Goal: Task Accomplishment & Management: Use online tool/utility

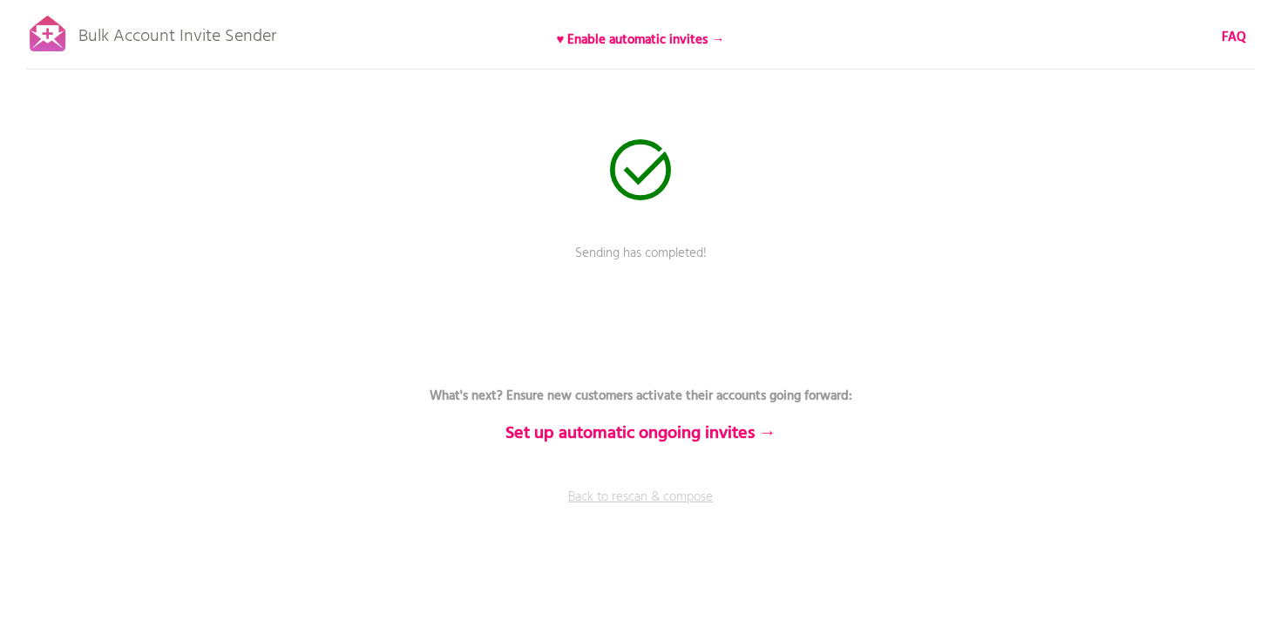
click at [652, 494] on link "Back to rescan & compose" at bounding box center [640, 510] width 523 height 44
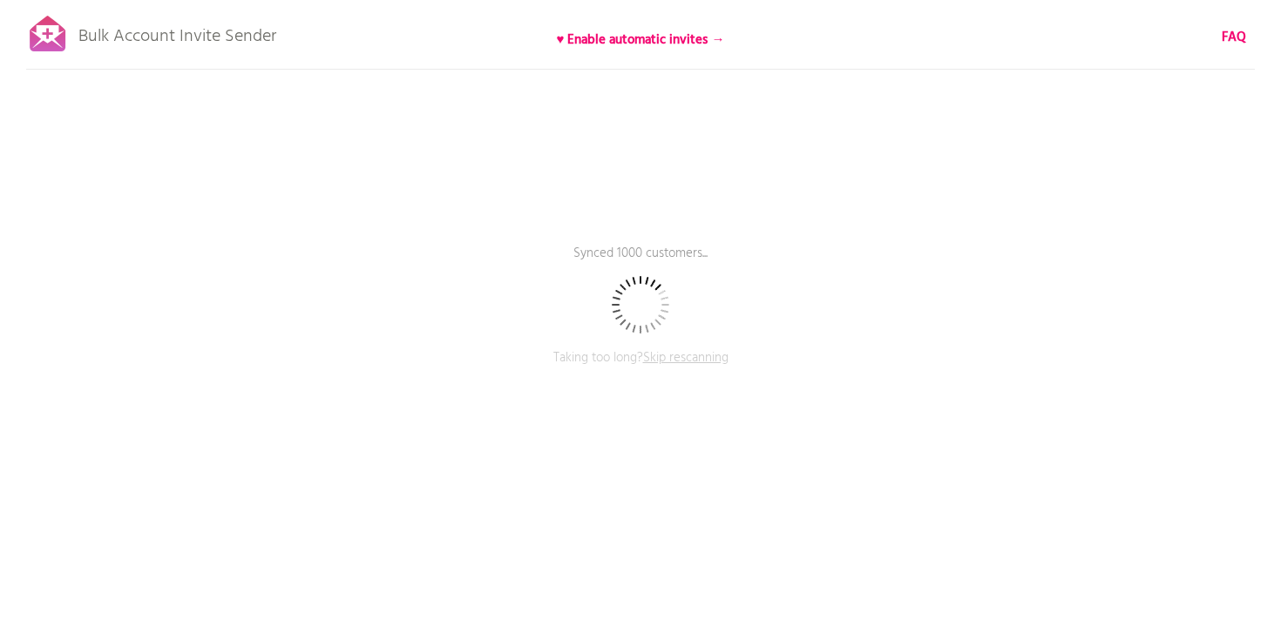
click at [688, 356] on span "Skip rescanning" at bounding box center [685, 358] width 85 height 21
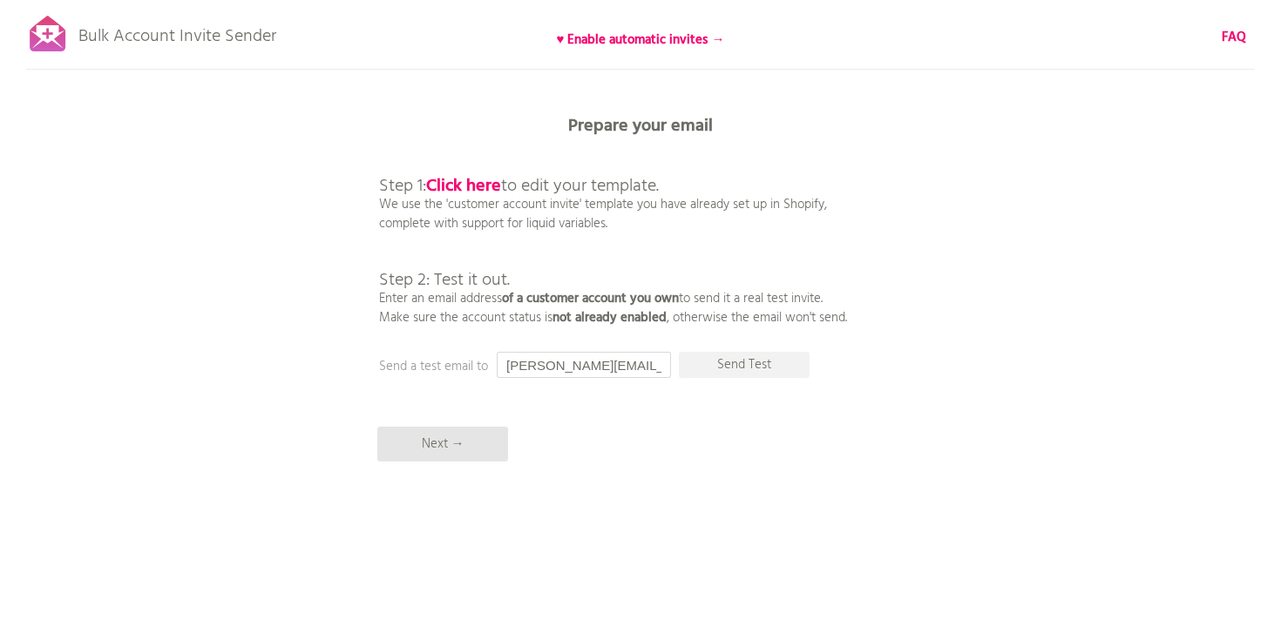
click at [533, 366] on input "[PERSON_NAME][EMAIL_ADDRESS][DOMAIN_NAME]" at bounding box center [584, 365] width 174 height 26
type input "alyse@bathorium.com"
click at [445, 435] on p "Next →" at bounding box center [442, 444] width 131 height 35
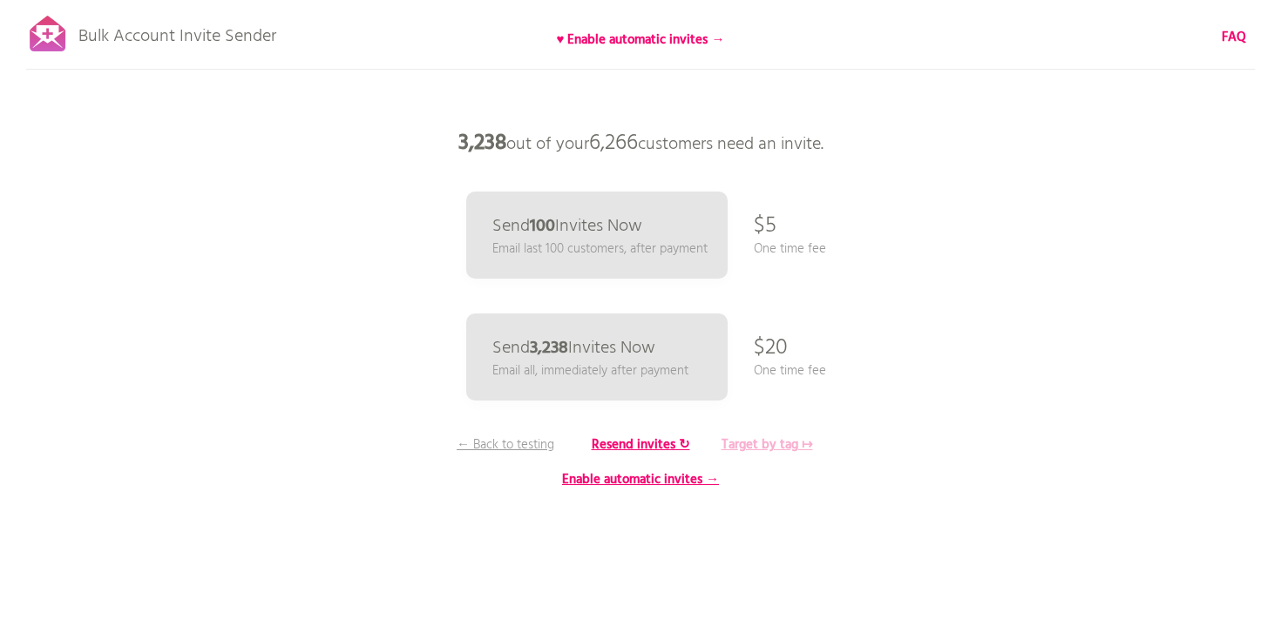
click at [755, 444] on b "Target by tag ↦" at bounding box center [766, 445] width 91 height 21
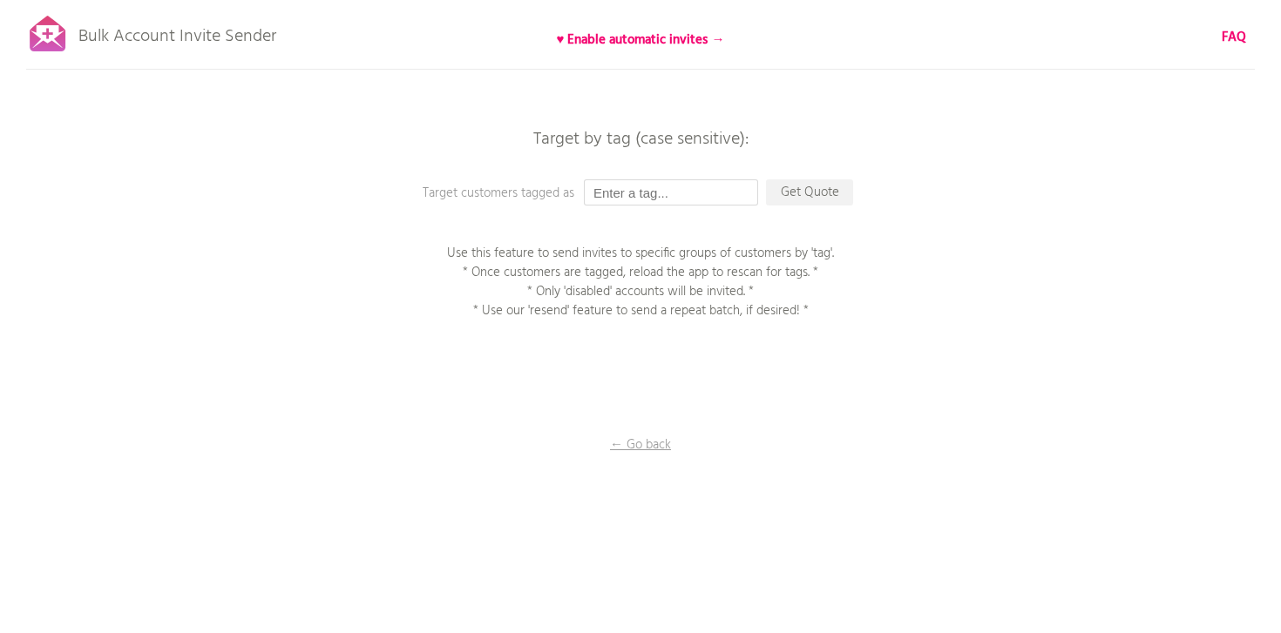
click at [708, 186] on input "text" at bounding box center [671, 192] width 174 height 26
paste input "aug29spavia"
type input "aug29spavia"
click at [845, 189] on p "Get Quote" at bounding box center [809, 192] width 87 height 26
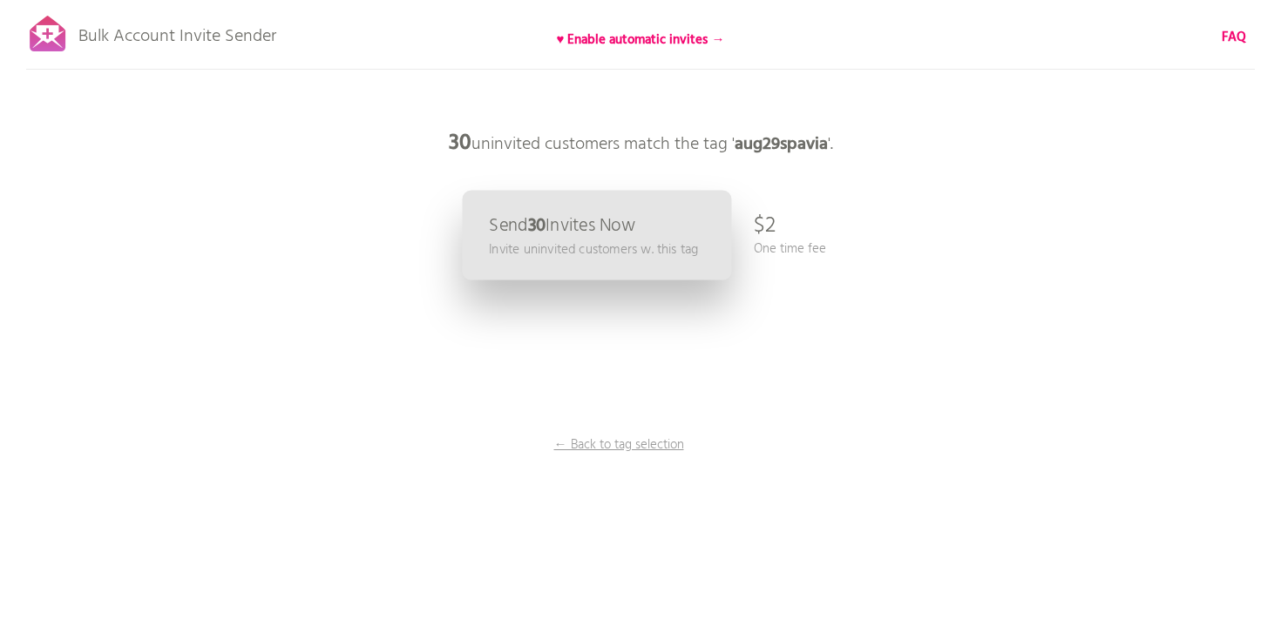
click at [635, 231] on p "Send 30 Invites Now" at bounding box center [562, 226] width 146 height 18
